Goal: Navigation & Orientation: Find specific page/section

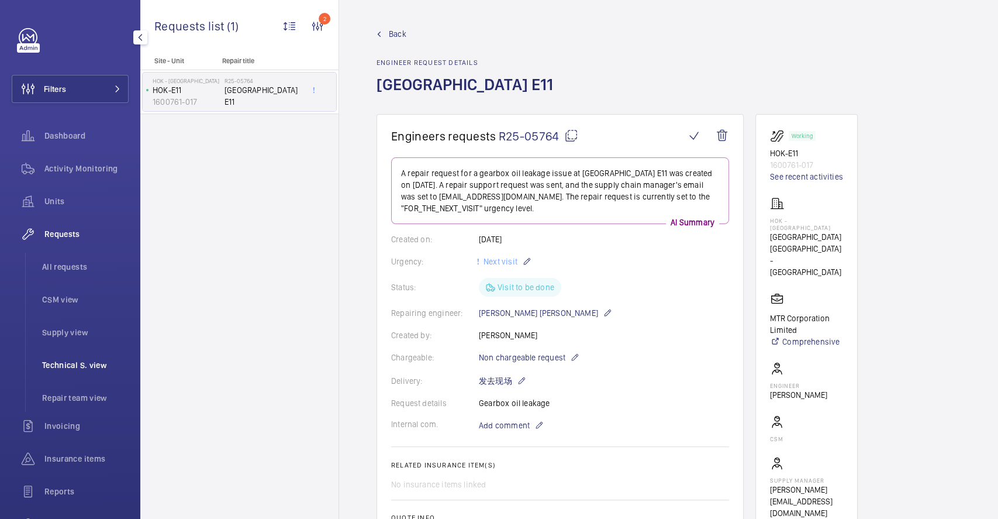
click at [78, 363] on span "Technical S. view" at bounding box center [85, 365] width 87 height 12
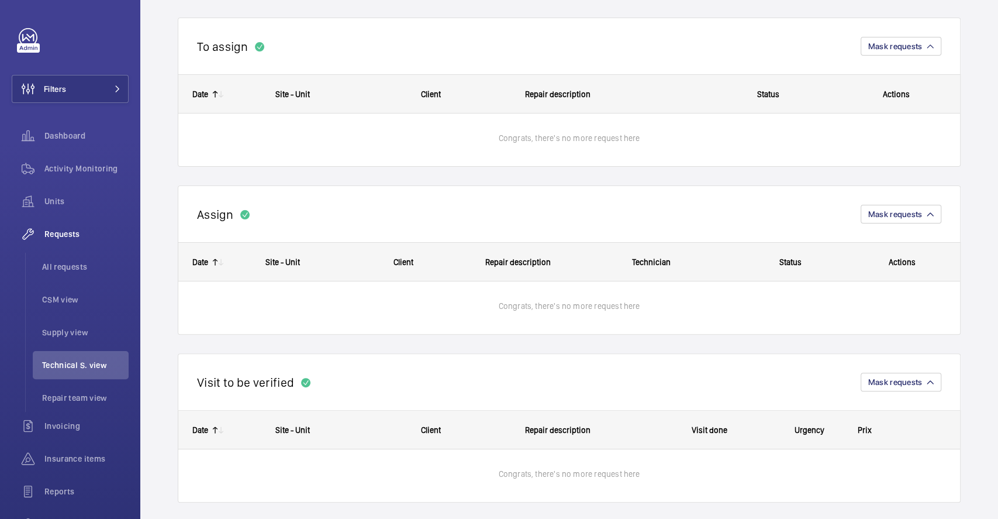
scroll to position [126, 0]
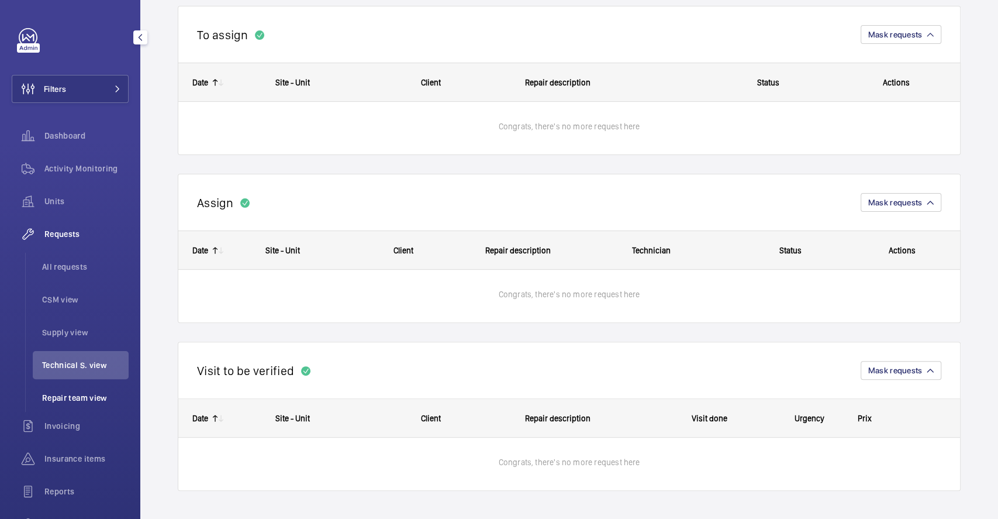
click at [80, 400] on span "Repair team view" at bounding box center [85, 398] width 87 height 12
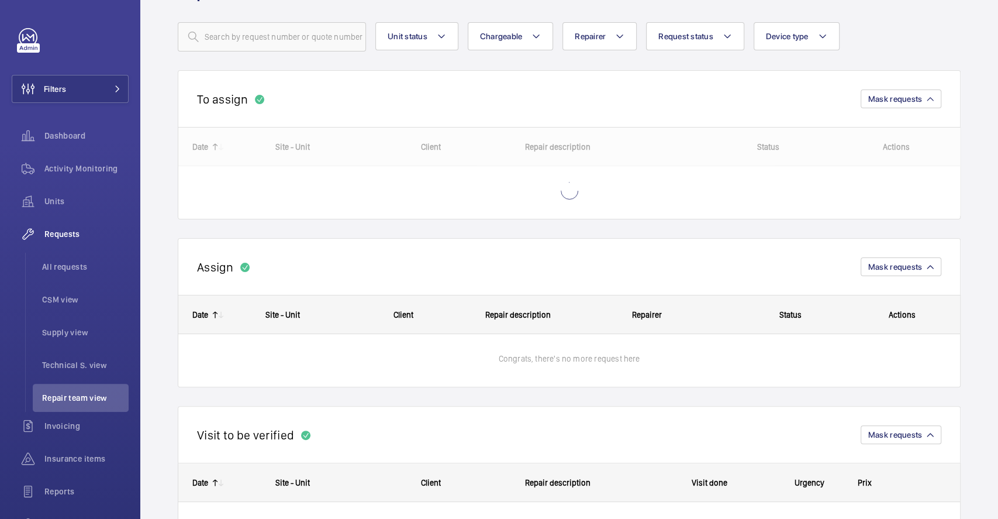
scroll to position [126, 0]
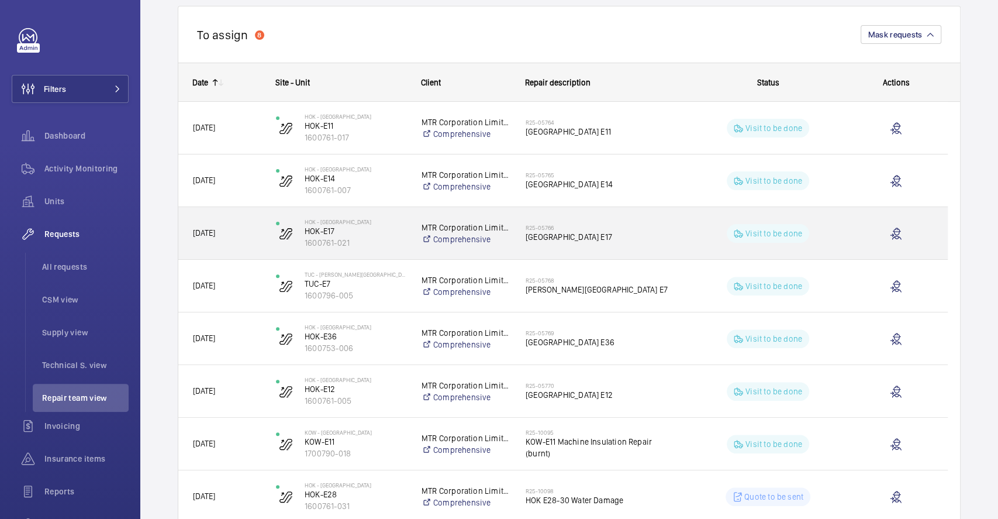
click at [650, 207] on div "R25-05766 [GEOGRAPHIC_DATA] E17" at bounding box center [593, 233] width 165 height 53
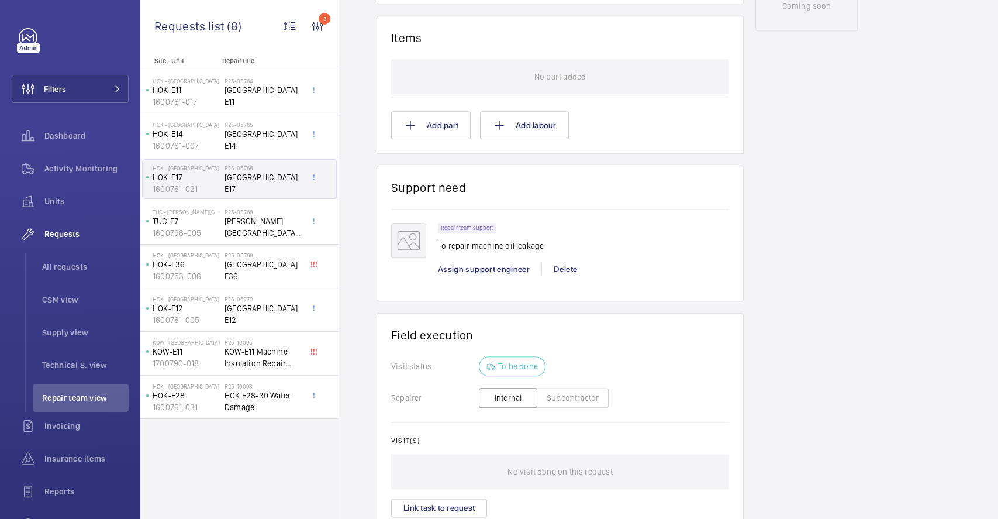
scroll to position [752, 0]
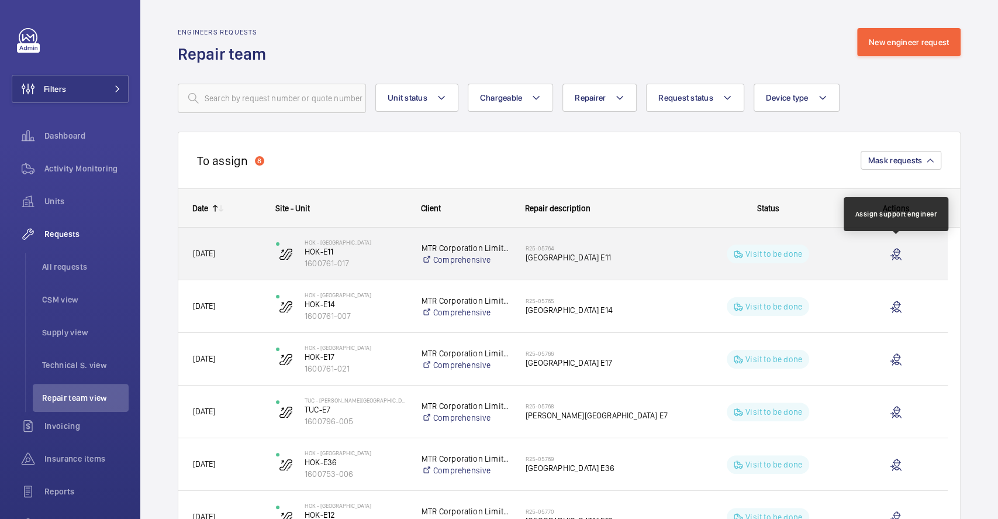
click at [895, 252] on wm-front-icon-button "Press SPACE to select this row." at bounding box center [896, 254] width 28 height 28
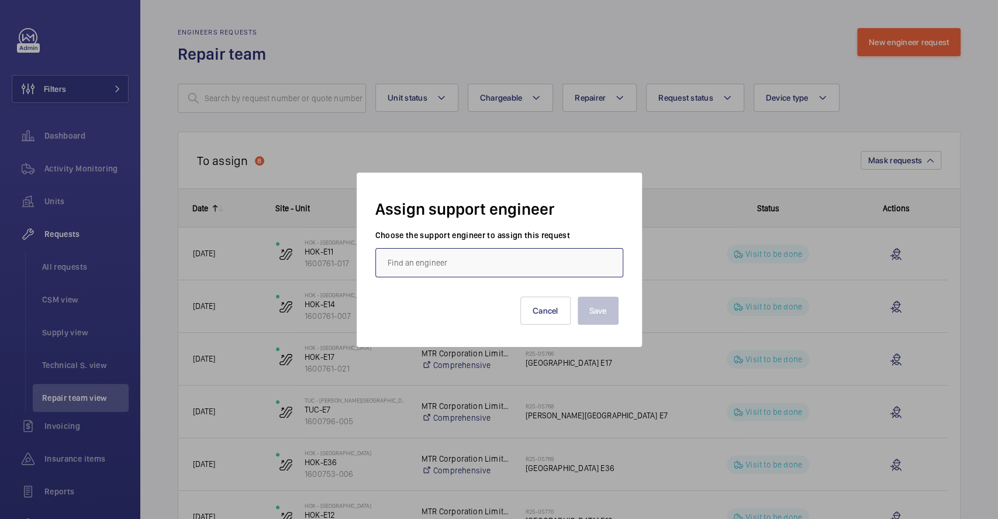
click at [572, 262] on input "text" at bounding box center [499, 262] width 248 height 29
click at [678, 169] on div at bounding box center [499, 259] width 998 height 519
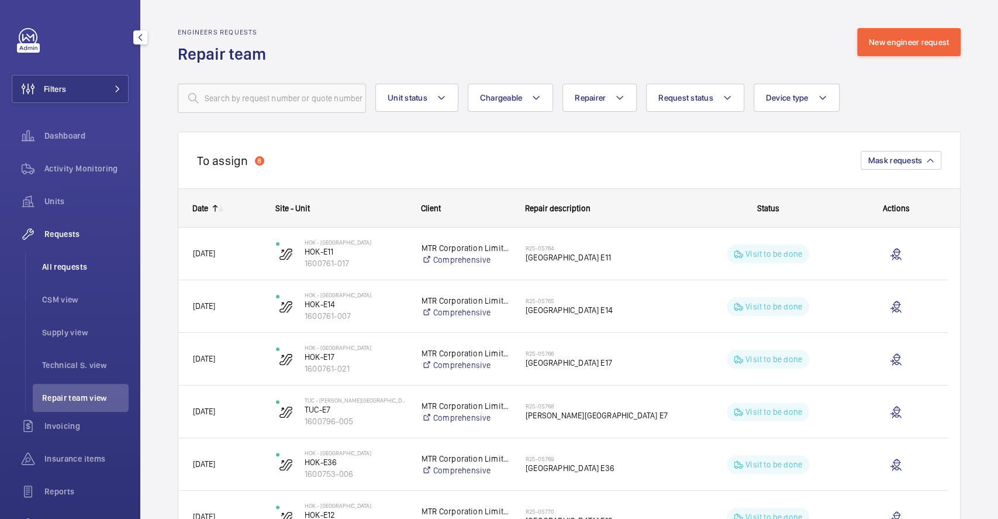
click at [82, 261] on span "All requests" at bounding box center [85, 267] width 87 height 12
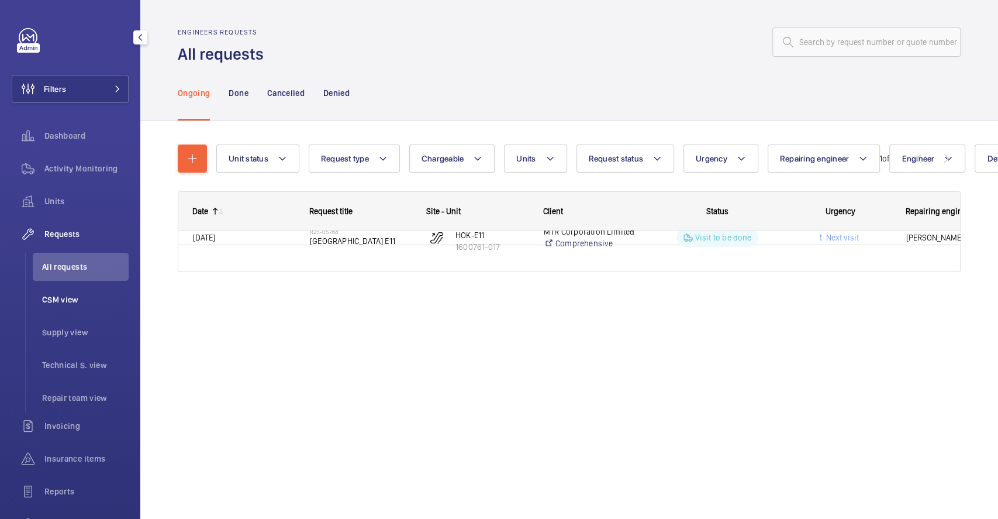
click at [72, 307] on li "CSM view" at bounding box center [81, 299] width 96 height 28
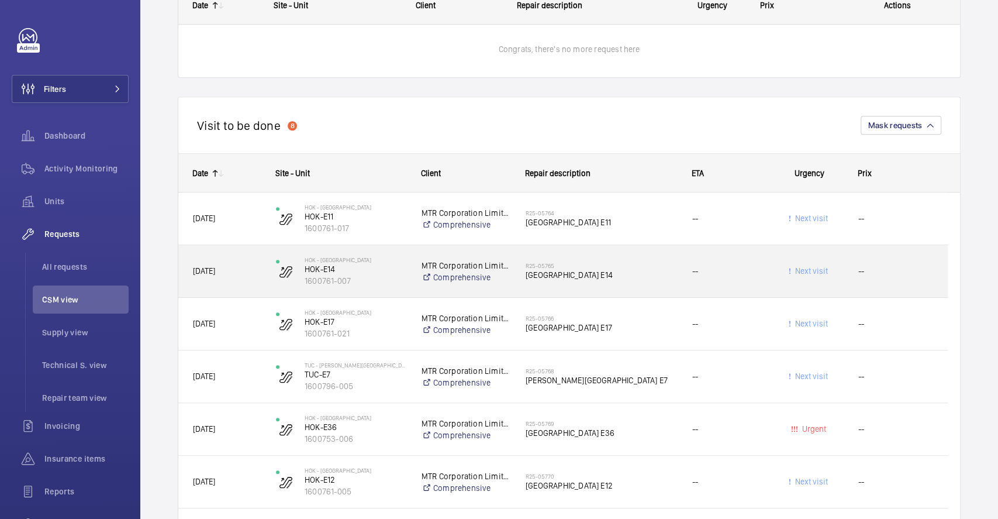
scroll to position [570, 0]
